Goal: Find contact information

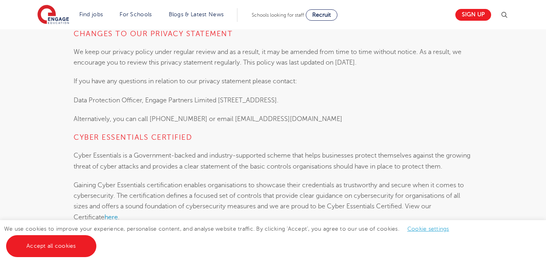
scroll to position [3013, 0]
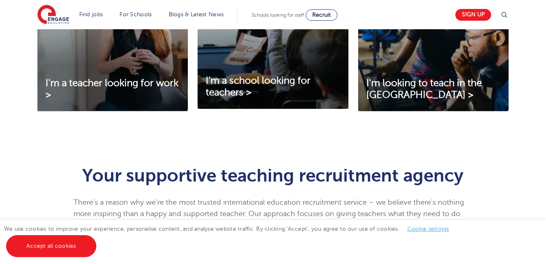
scroll to position [352, 0]
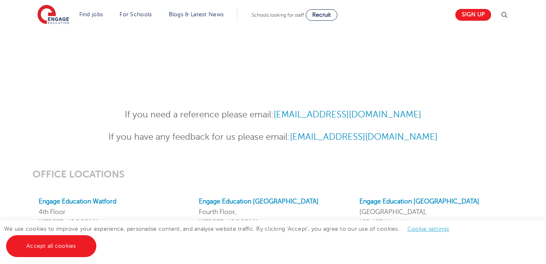
scroll to position [580, 0]
